Goal: Find specific page/section: Find specific page/section

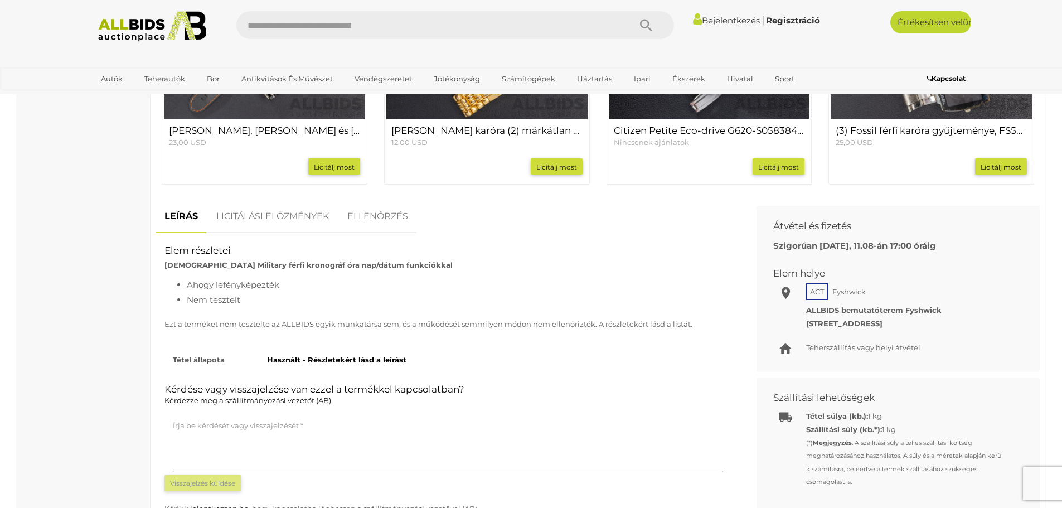
scroll to position [613, 0]
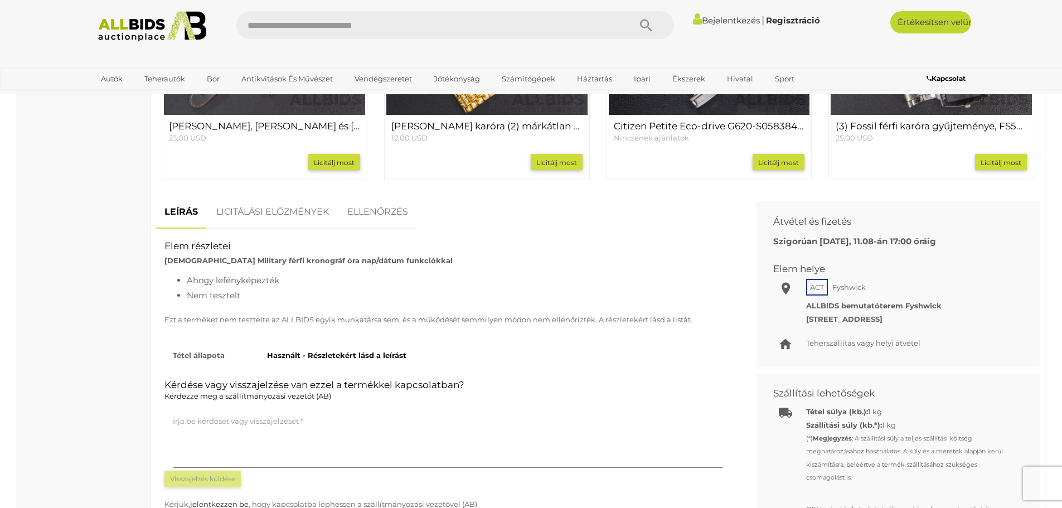
click at [298, 217] on font "LICITÁLÁSI ELŐZMÉNYEK" at bounding box center [272, 211] width 113 height 11
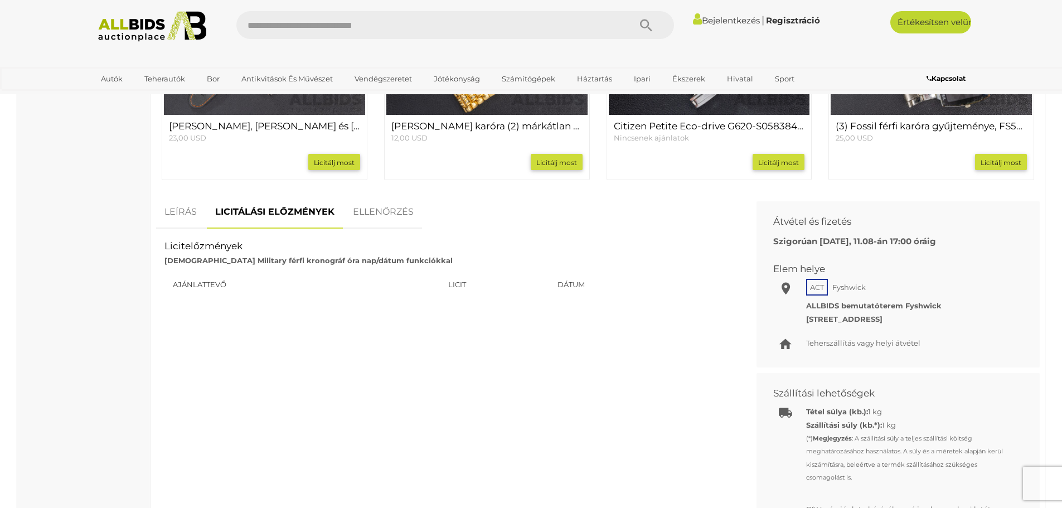
click at [385, 212] on font "ELLENŐRZÉS" at bounding box center [383, 211] width 61 height 11
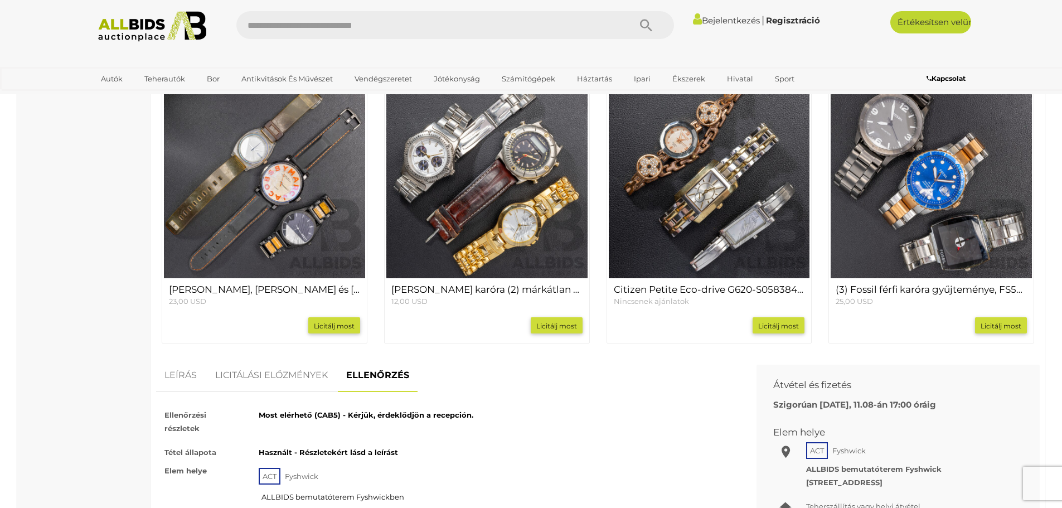
scroll to position [446, 0]
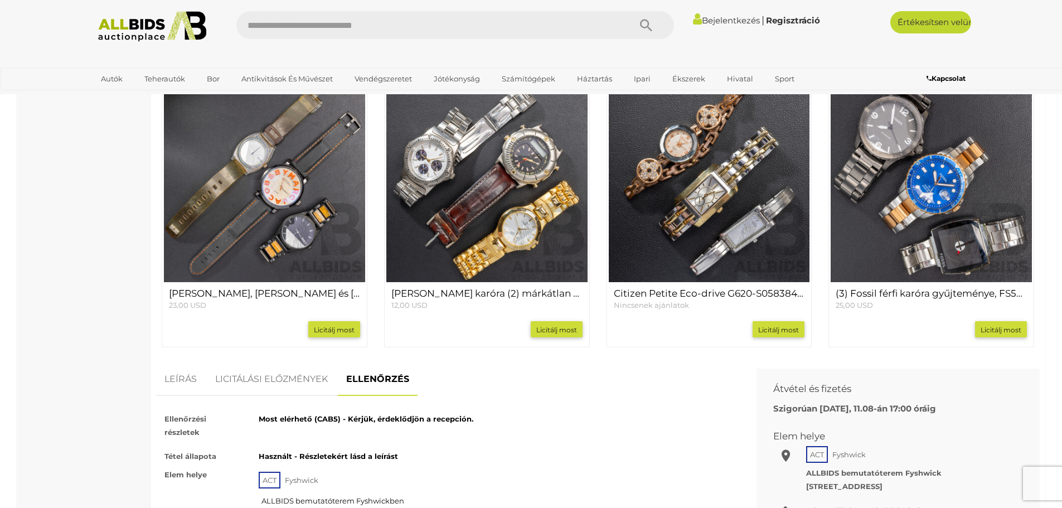
click at [184, 384] on font "LEÍRÁS" at bounding box center [181, 379] width 32 height 11
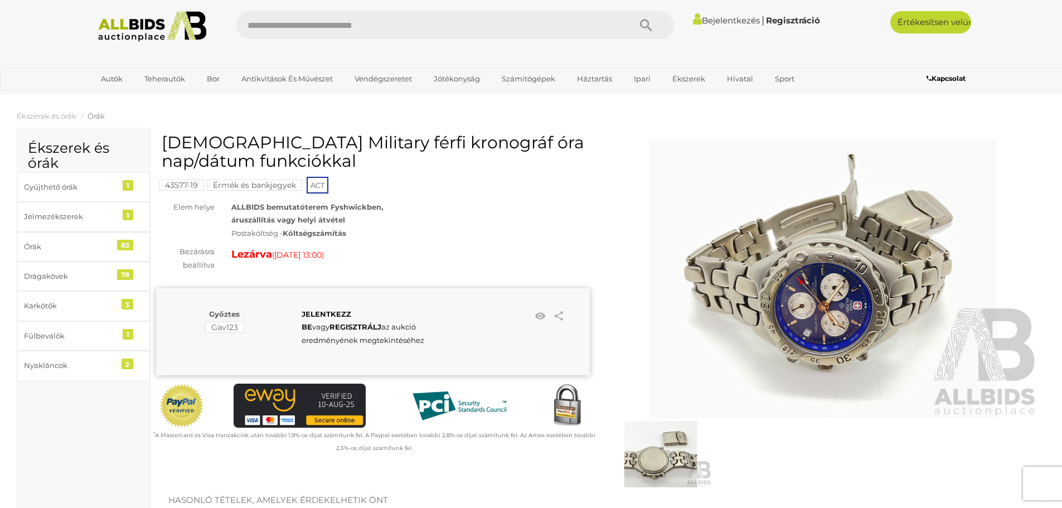
scroll to position [0, 0]
click at [179, 189] on font "43577-19" at bounding box center [181, 186] width 33 height 10
click at [259, 187] on font "Érmék és bankjegyek" at bounding box center [254, 186] width 83 height 10
